Goal: Information Seeking & Learning: Learn about a topic

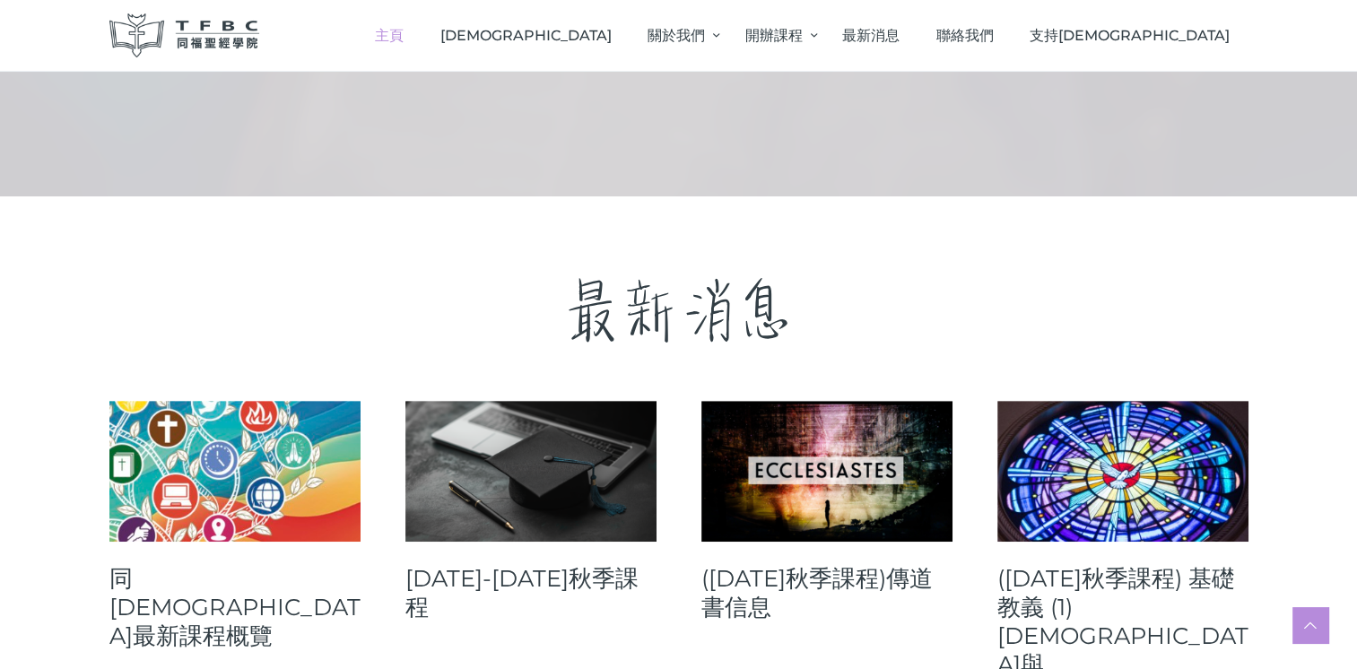
scroll to position [682, 0]
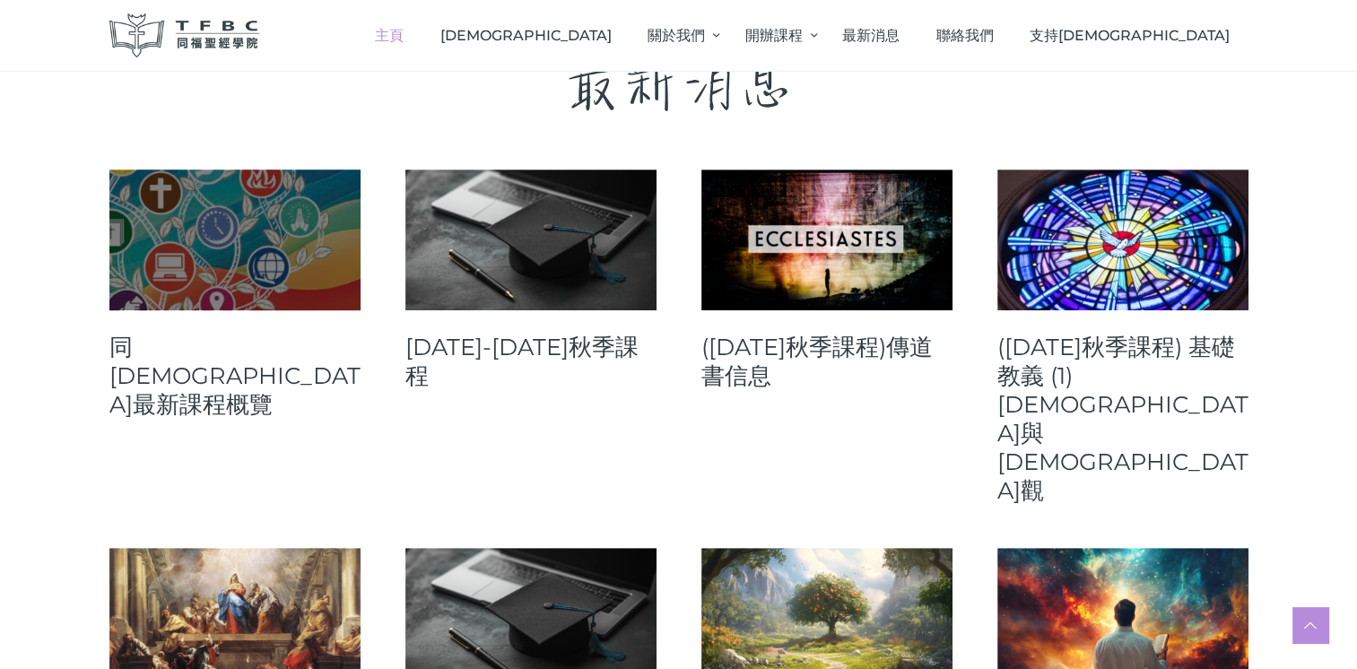
click at [242, 246] on link at bounding box center [234, 240] width 251 height 141
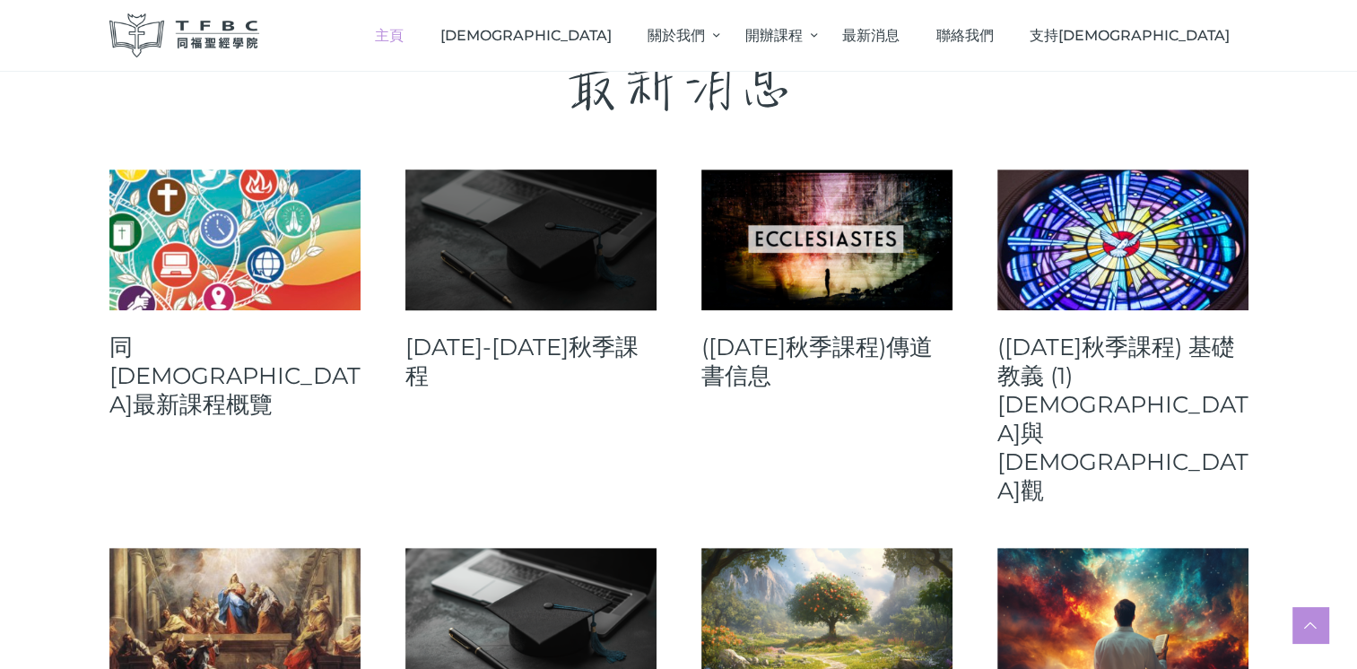
click at [560, 249] on link at bounding box center [530, 240] width 251 height 141
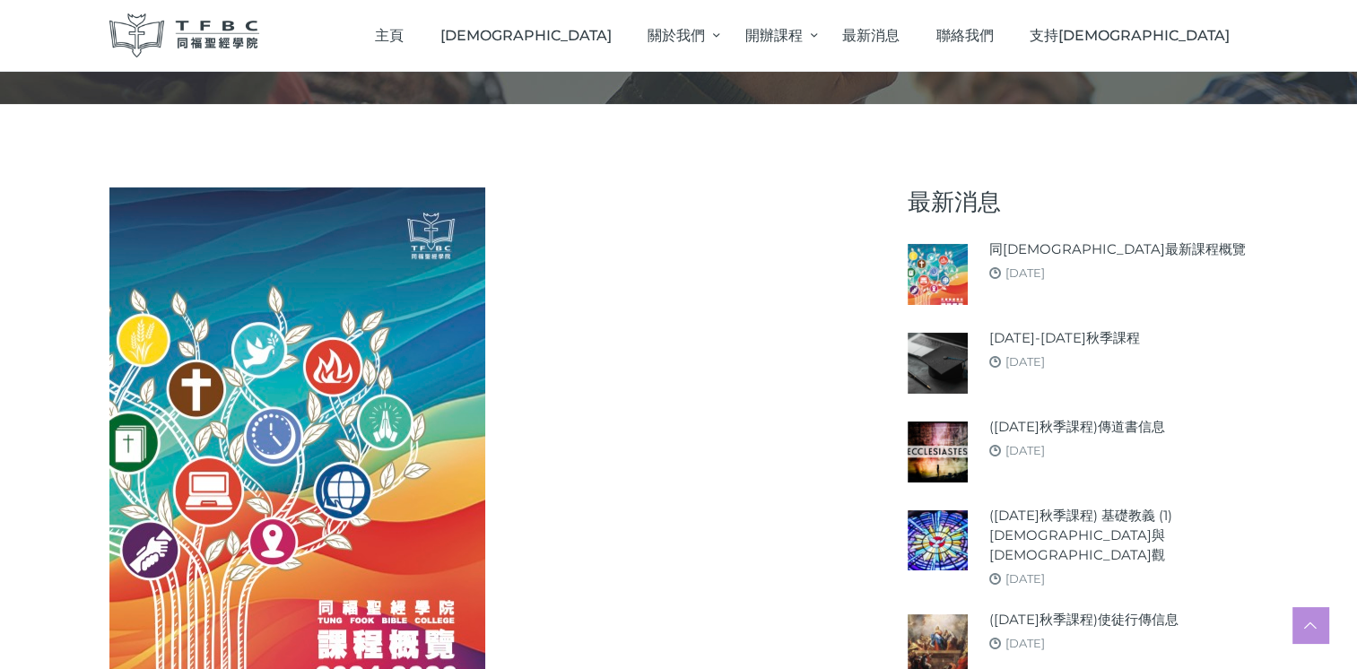
scroll to position [181, 0]
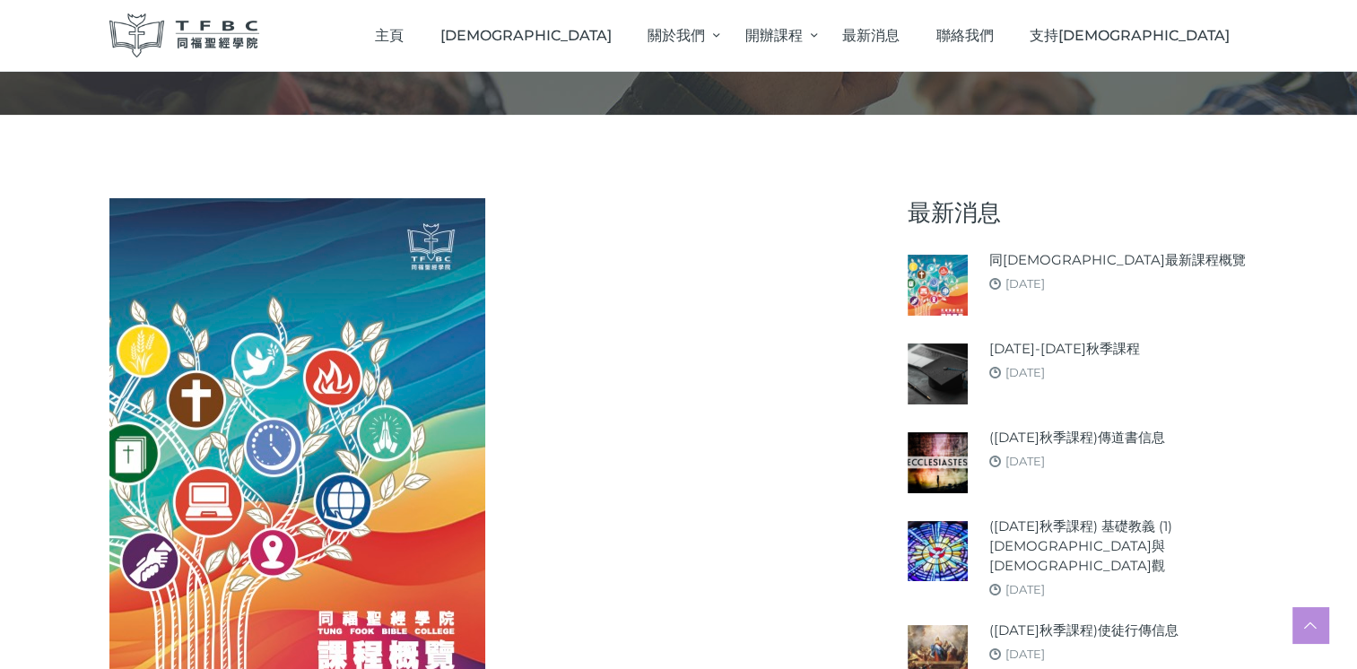
click at [332, 490] on img at bounding box center [297, 465] width 376 height 534
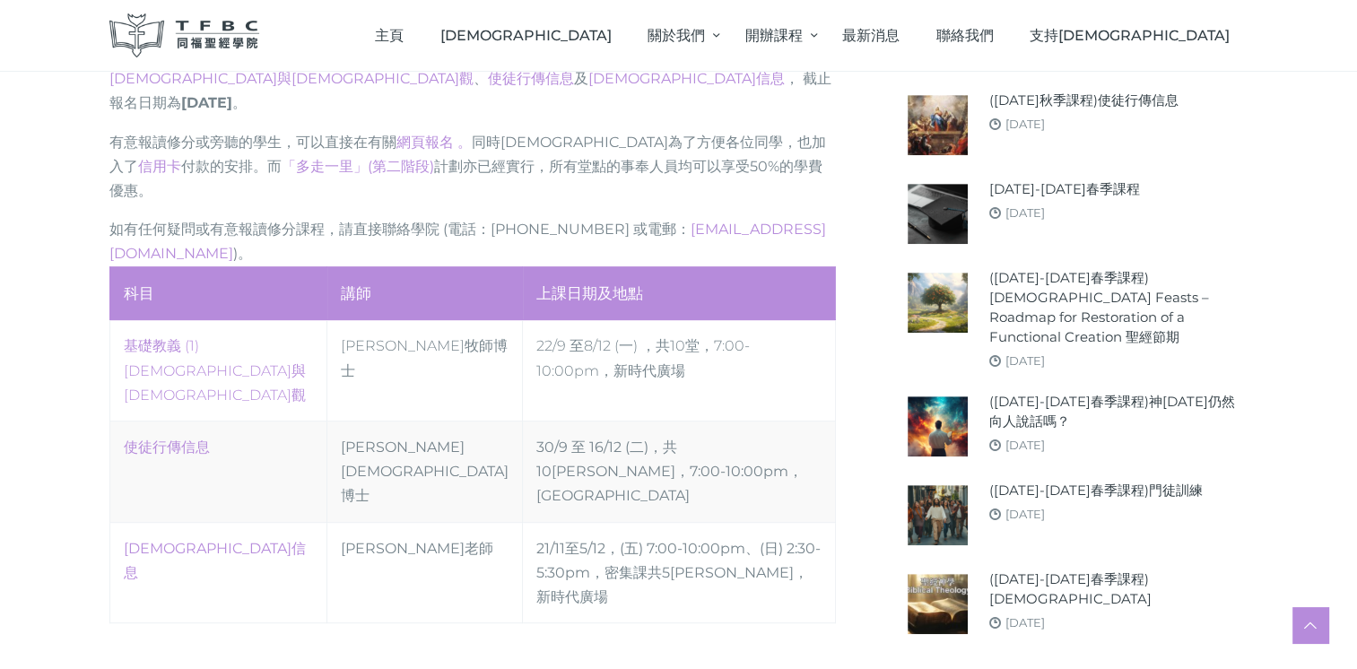
scroll to position [861, 0]
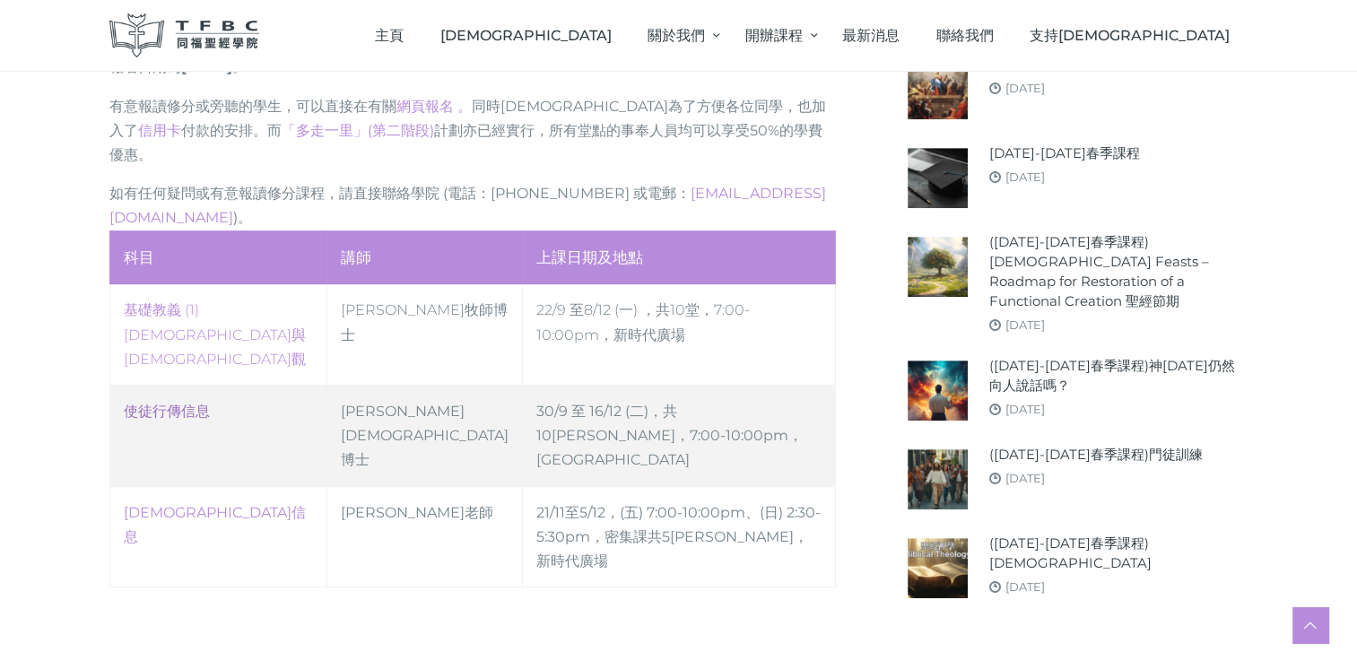
click at [161, 403] on link "使徒行傳信息" at bounding box center [167, 411] width 86 height 17
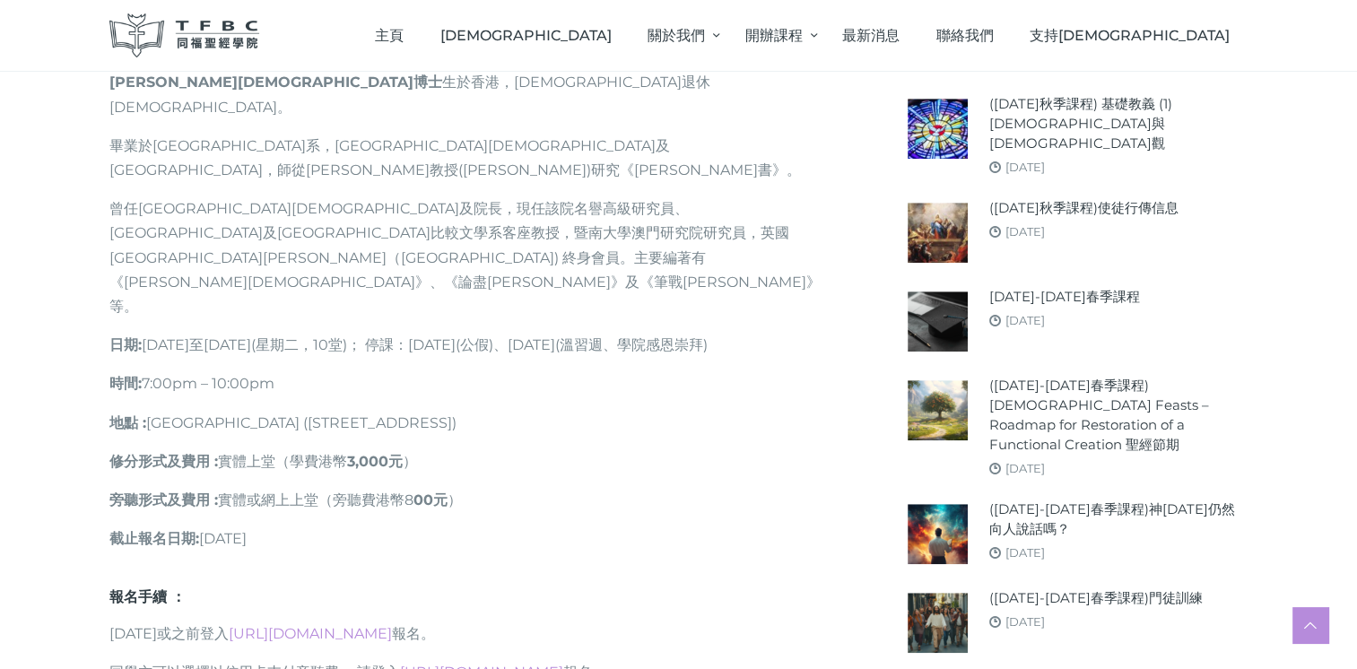
scroll to position [1148, 0]
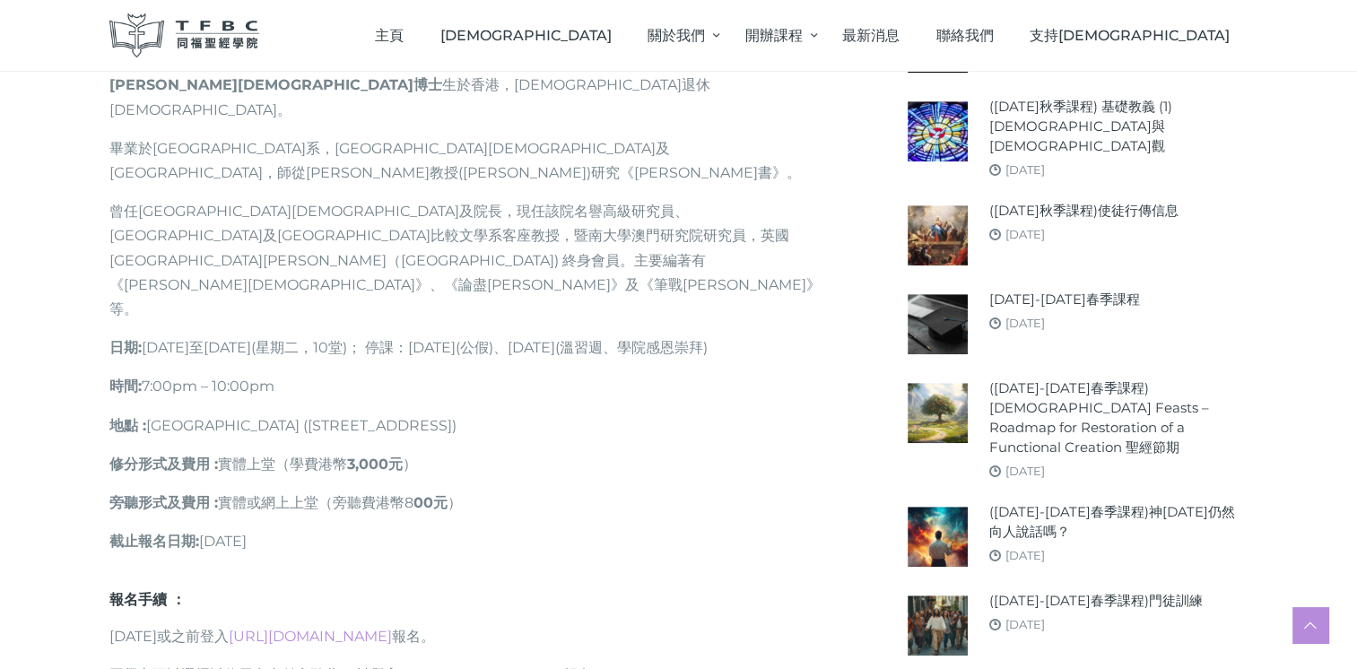
click at [13, 245] on div "August 7, 2025 課程目的 : 《使徒行傳》是新約聖經中，關於初期教會歷史的唯一書卷。內容從耶穌升天，聖靈降臨在門徒身上的承諾，他們被差遣從耶路撒…" at bounding box center [678, 182] width 1357 height 2068
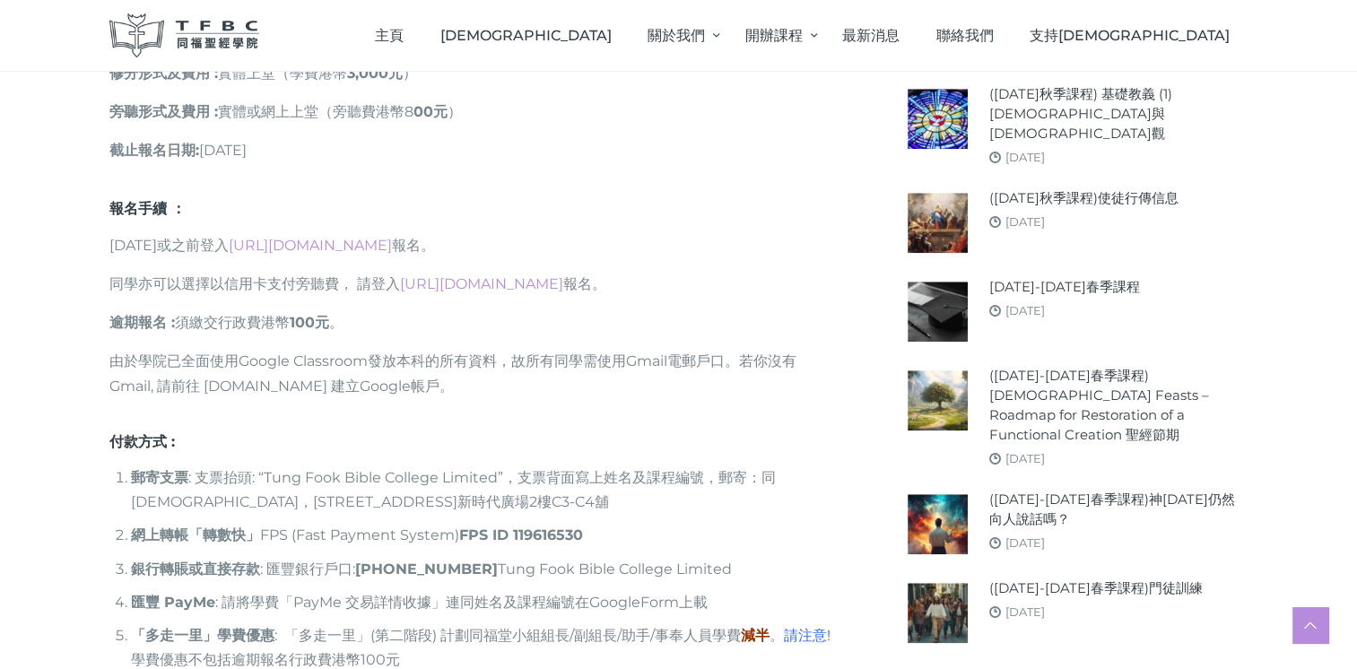
scroll to position [1543, 0]
